Goal: Find specific page/section: Find specific page/section

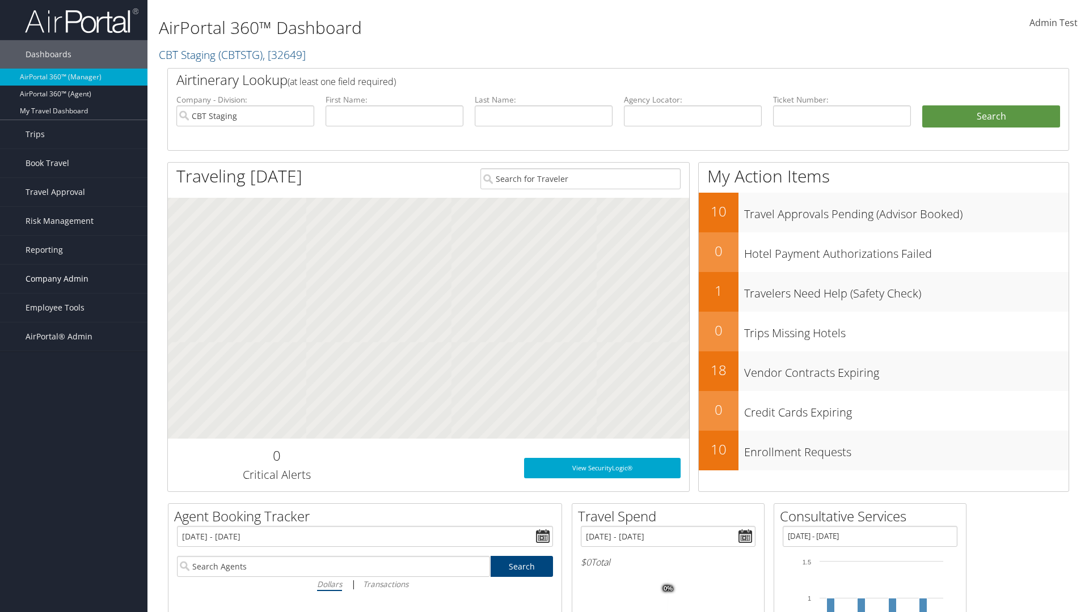
click at [74, 279] on span "Company Admin" at bounding box center [57, 279] width 63 height 28
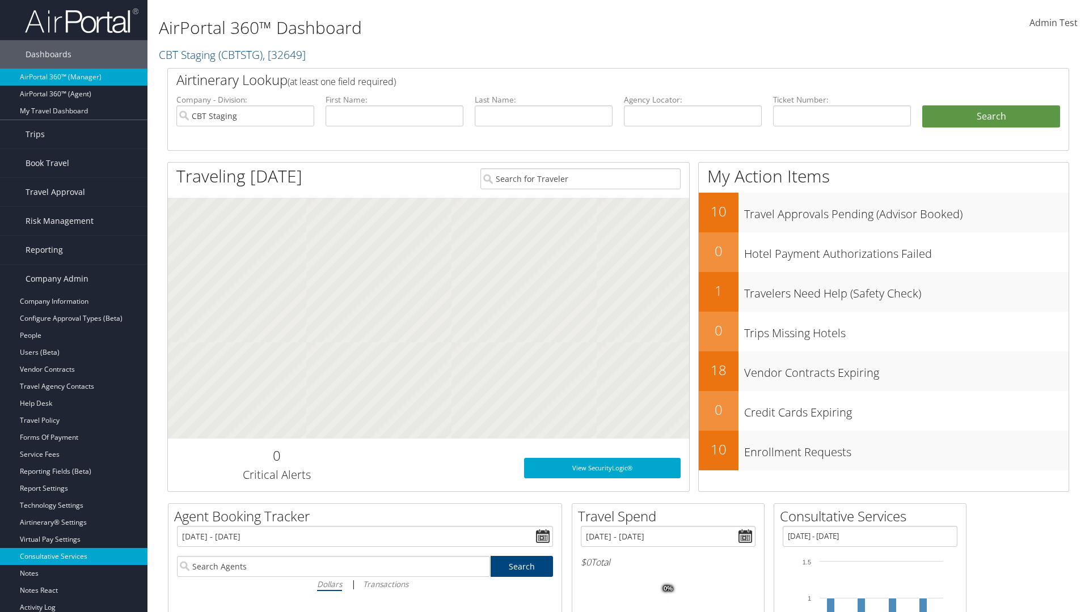
click at [74, 548] on link "Consultative Services" at bounding box center [73, 556] width 147 height 17
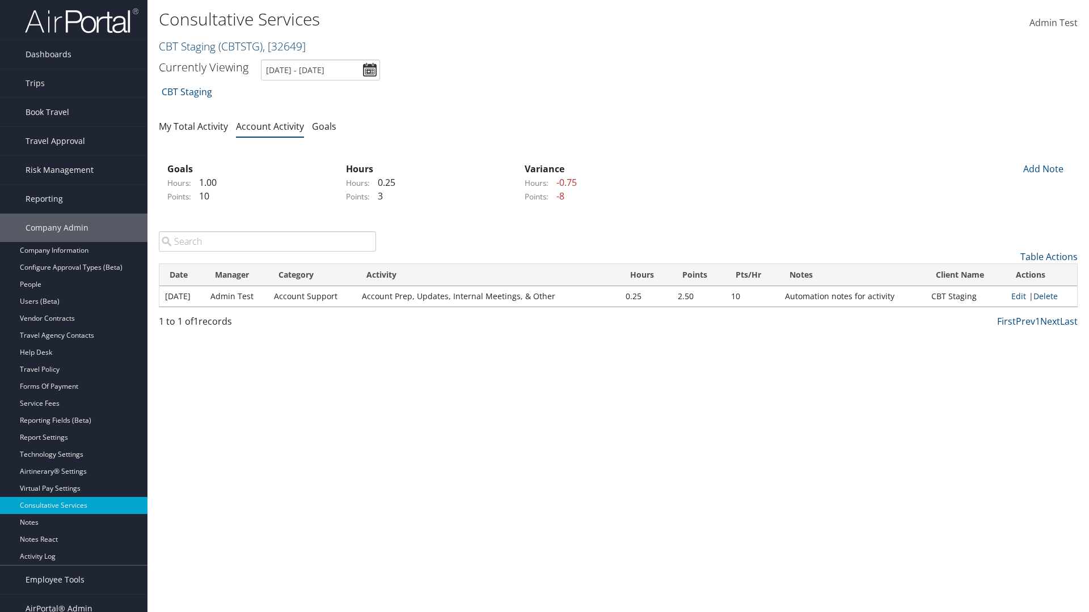
click at [187, 46] on link "CBT Staging ( CBTSTG ) , [ 32649 ]" at bounding box center [232, 46] width 147 height 15
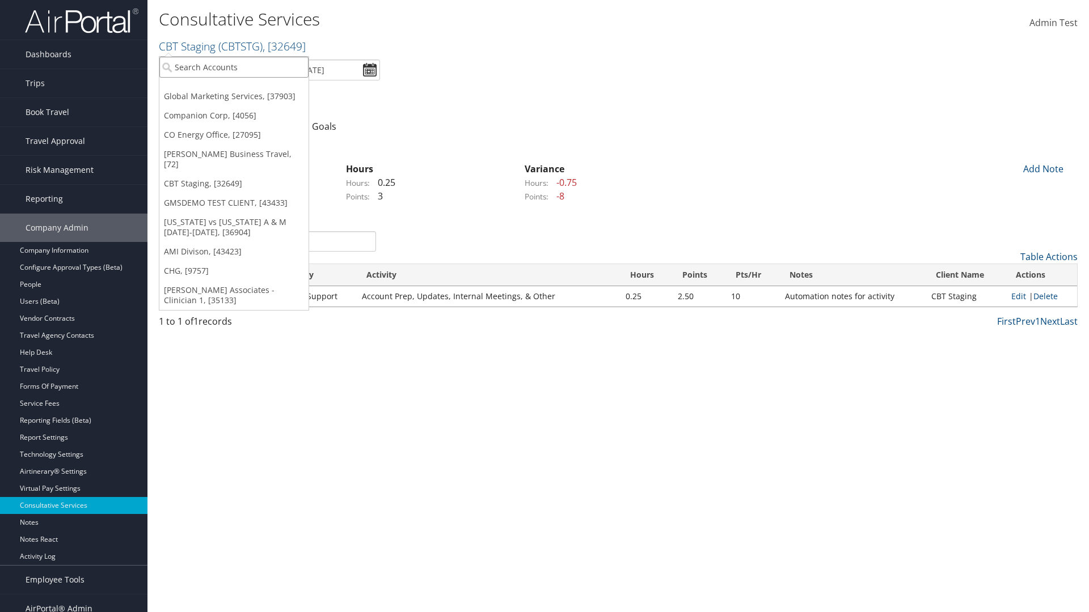
click at [234, 67] on input "search" at bounding box center [233, 67] width 149 height 21
type input "[PERSON_NAME] Business Travel"
